Goal: Task Accomplishment & Management: Use online tool/utility

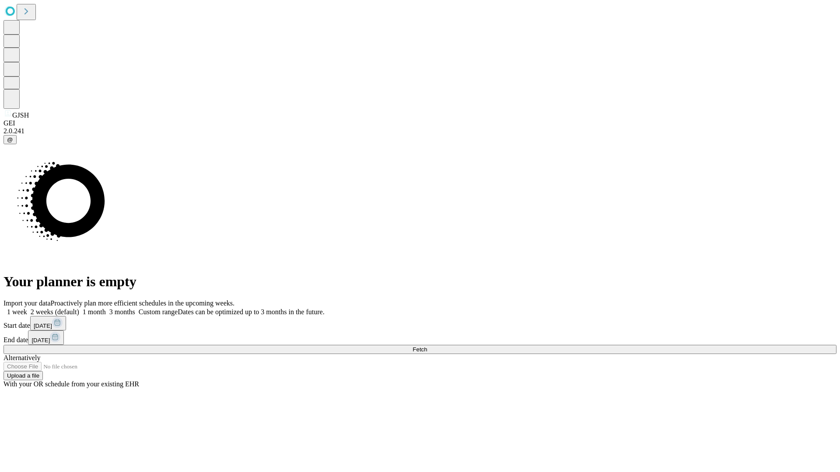
click at [427, 346] on span "Fetch" at bounding box center [419, 349] width 14 height 7
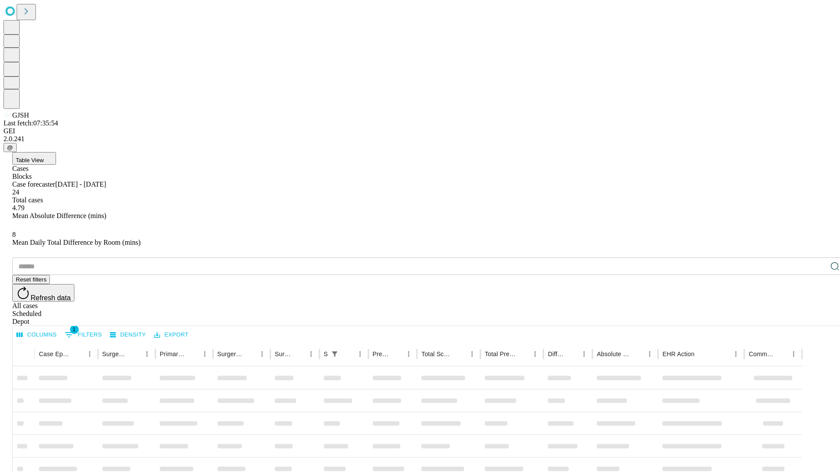
click at [817, 318] on div "Depot" at bounding box center [428, 322] width 833 height 8
